Goal: Information Seeking & Learning: Find specific fact

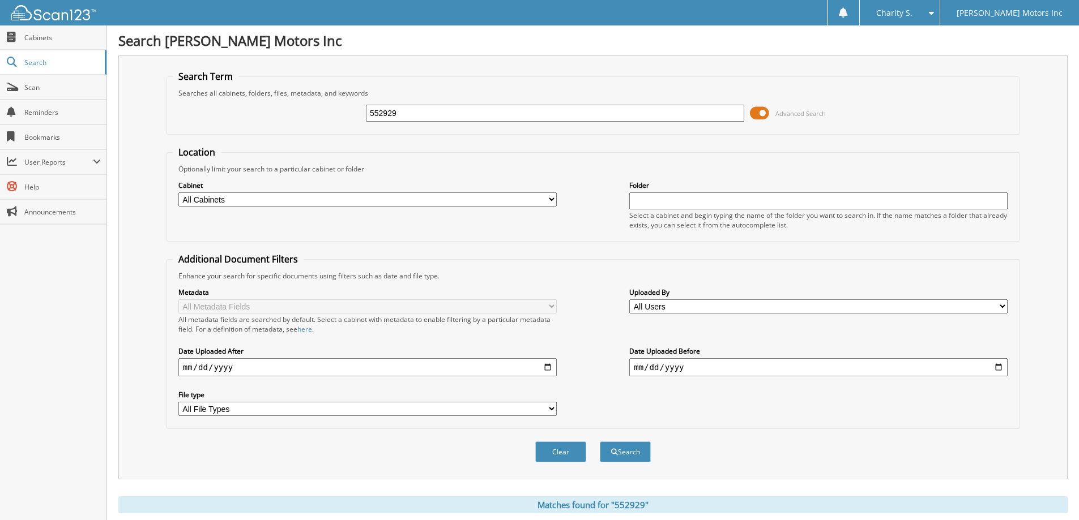
click at [411, 117] on input "552929" at bounding box center [555, 113] width 378 height 17
type input "557904"
click at [600, 442] on button "Search" at bounding box center [625, 452] width 51 height 21
click at [467, 53] on div "Search [PERSON_NAME] Motors Inc Search Term Searches all cabinets, folders, fil…" at bounding box center [593, 276] width 972 height 553
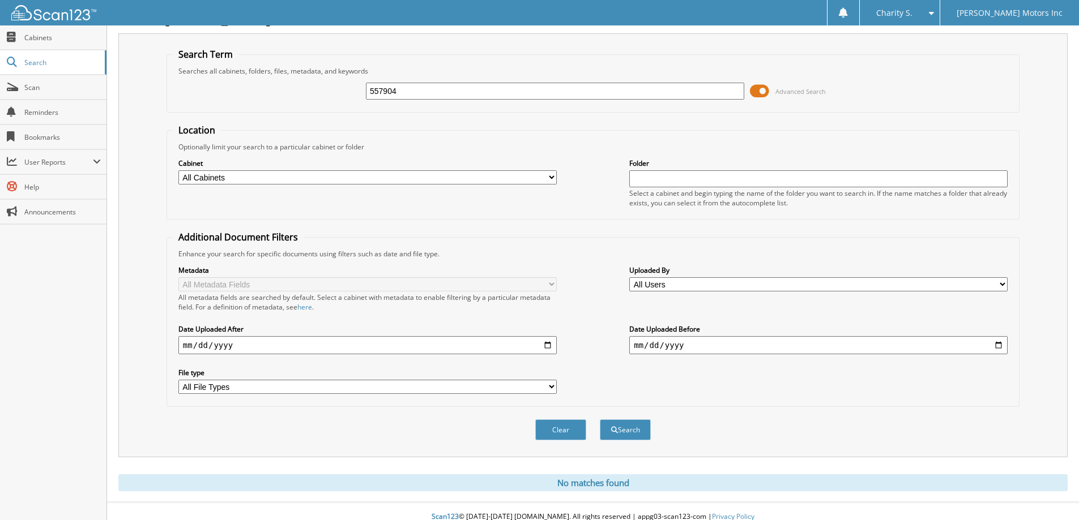
scroll to position [33, 0]
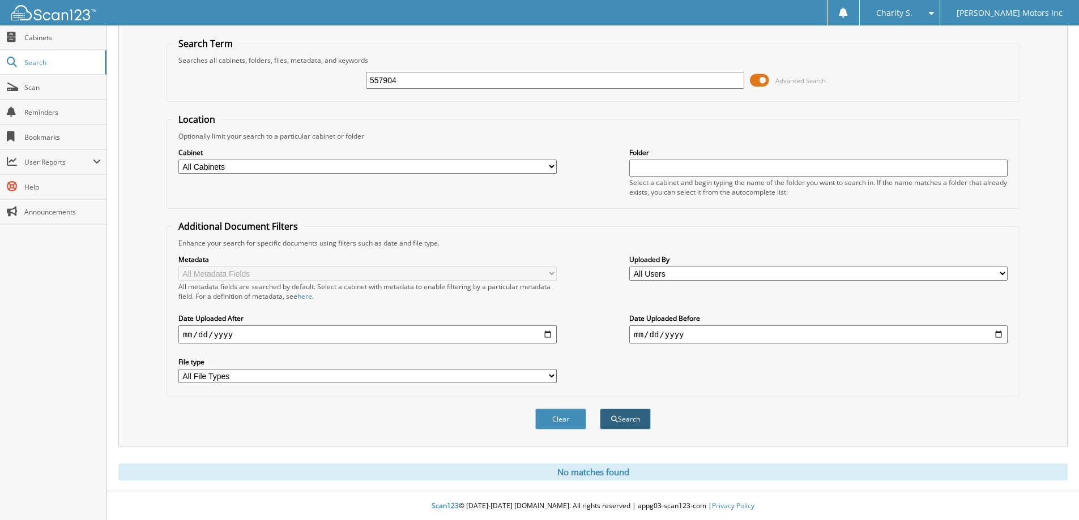
click at [616, 428] on button "Search" at bounding box center [625, 419] width 51 height 21
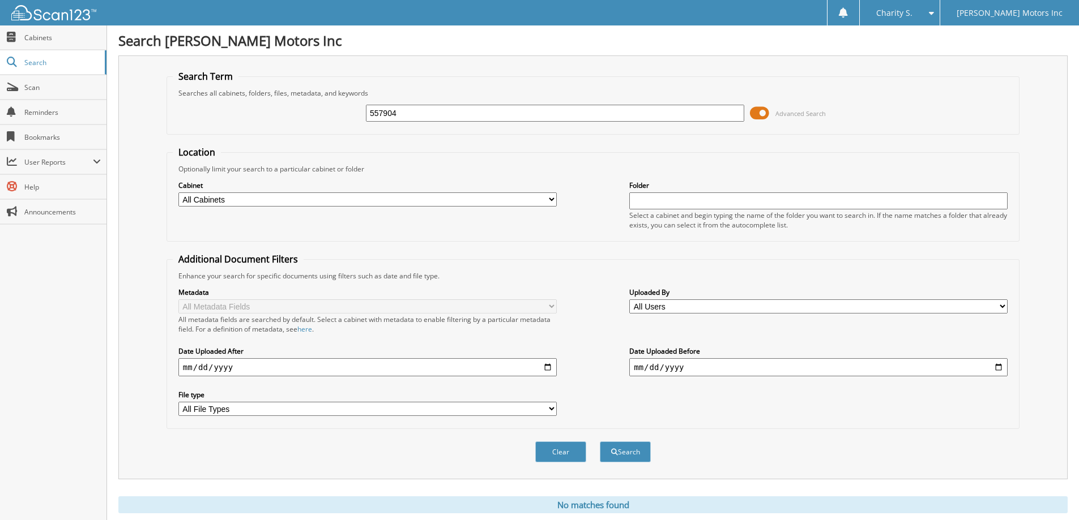
click at [376, 109] on input "557904" at bounding box center [555, 113] width 378 height 17
click at [394, 113] on input "557904" at bounding box center [555, 113] width 378 height 17
click at [600, 442] on button "Search" at bounding box center [625, 452] width 51 height 21
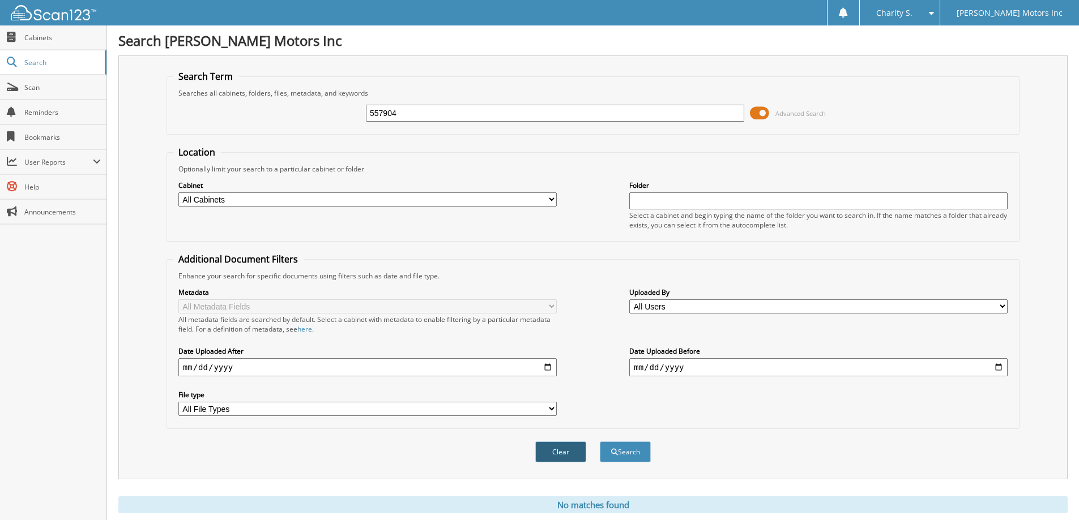
click at [544, 452] on button "Clear" at bounding box center [560, 452] width 51 height 21
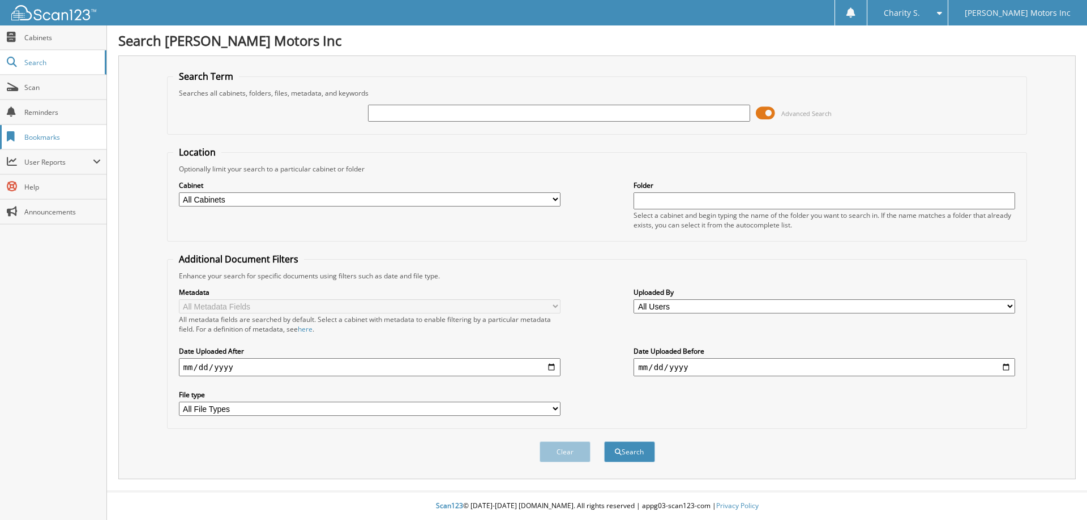
click at [63, 141] on span "Bookmarks" at bounding box center [62, 138] width 76 height 10
